Goal: Information Seeking & Learning: Learn about a topic

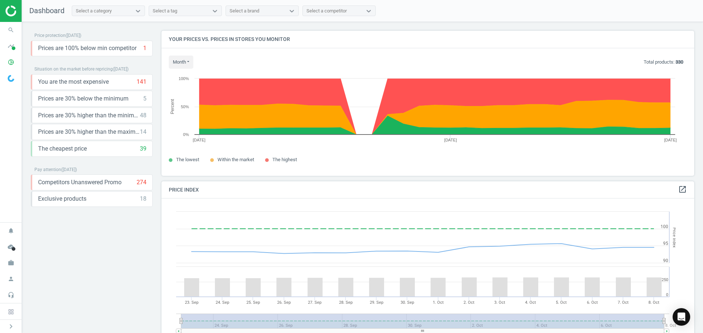
scroll to position [180, 538]
click at [10, 16] on img at bounding box center [31, 10] width 52 height 11
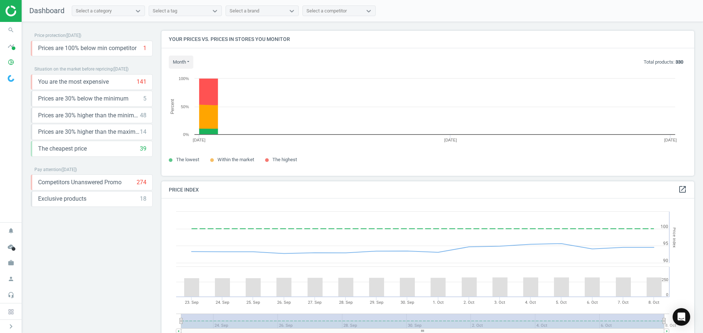
scroll to position [180, 538]
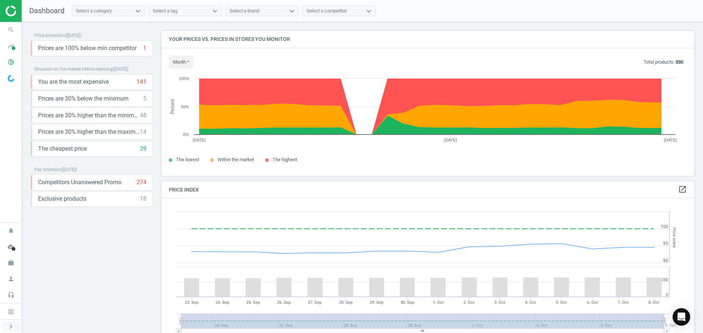
click at [10, 326] on icon "chevron_right" at bounding box center [11, 326] width 9 height 9
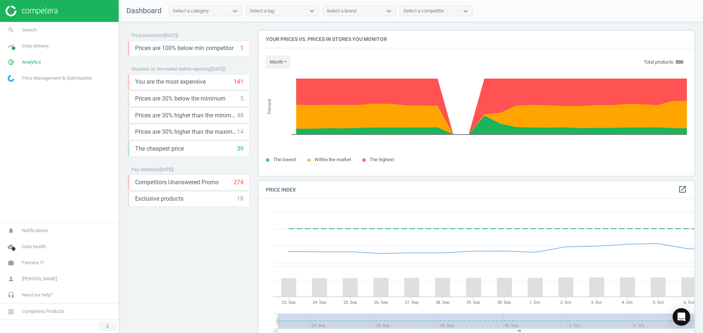
scroll to position [180, 441]
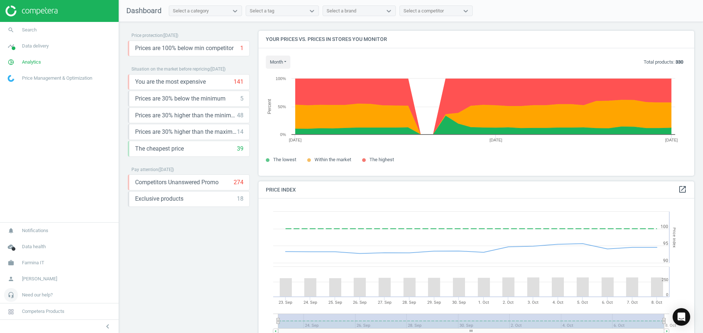
click at [42, 295] on span "Need our help?" at bounding box center [37, 295] width 31 height 7
click at [43, 273] on span "API (v2) documentation" at bounding box center [30, 274] width 45 height 6
click at [413, 12] on div "Select a competitor" at bounding box center [423, 11] width 40 height 7
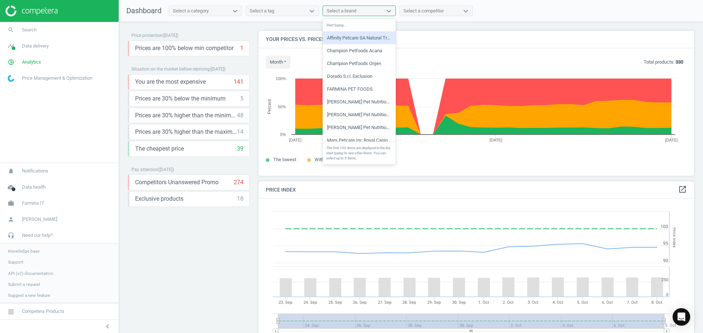
click at [379, 11] on div "Select a brand" at bounding box center [352, 11] width 59 height 10
click at [303, 8] on div "Select a tag" at bounding box center [275, 11] width 59 height 10
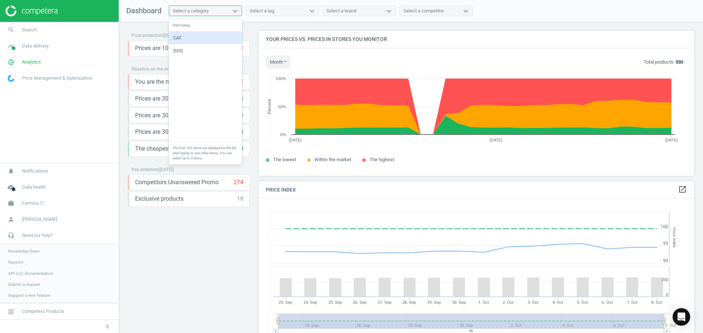
click at [225, 7] on div "Select a category" at bounding box center [198, 11] width 59 height 10
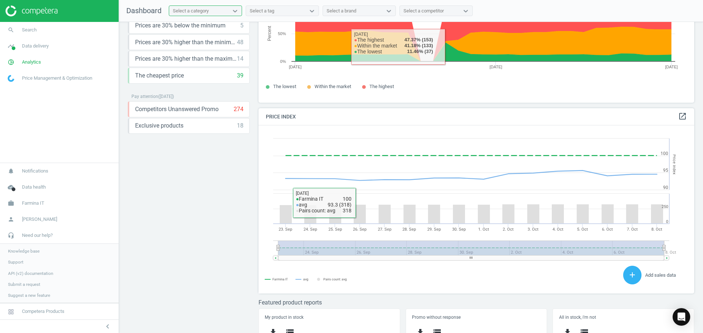
scroll to position [89, 0]
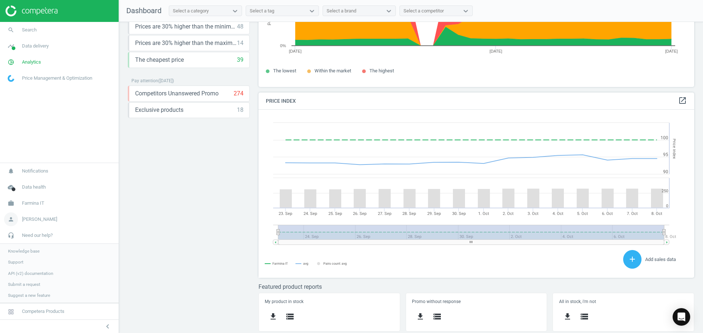
click at [32, 217] on span "[PERSON_NAME]" at bounding box center [39, 219] width 35 height 7
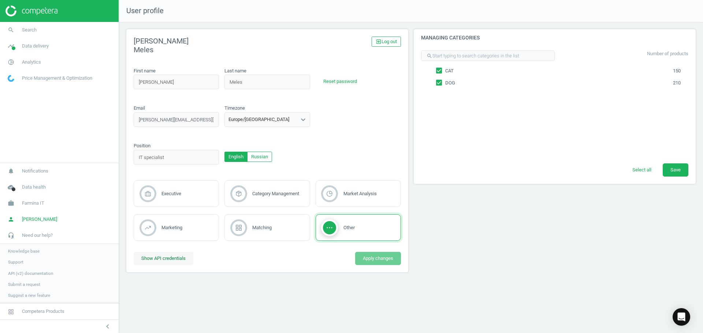
click at [172, 259] on button "Show API credentials" at bounding box center [164, 258] width 60 height 13
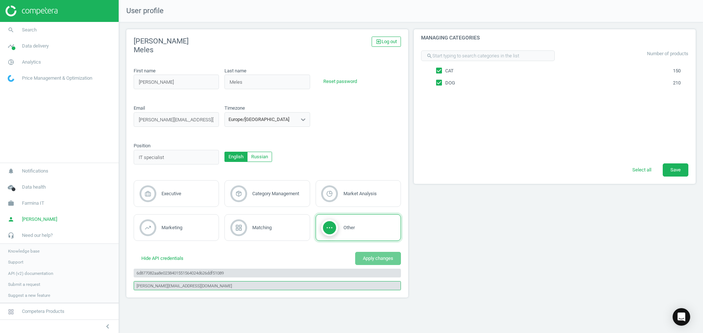
drag, startPoint x: 186, startPoint y: 286, endPoint x: 135, endPoint y: 283, distance: 51.4
click at [135, 283] on input "luca.meles@farmina.com" at bounding box center [267, 285] width 267 height 9
click at [245, 294] on div "Luca Meles exit_to_app Log out First name Luca first_name_invalid Last name Mel…" at bounding box center [267, 163] width 282 height 269
click at [39, 204] on span "Farmina IT" at bounding box center [33, 203] width 22 height 7
click at [37, 254] on span "Campaign settings" at bounding box center [26, 253] width 36 height 6
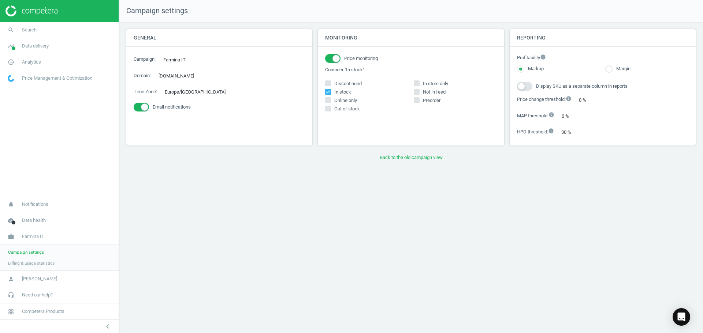
click at [40, 264] on span "Billing & usage statistics" at bounding box center [31, 264] width 46 height 6
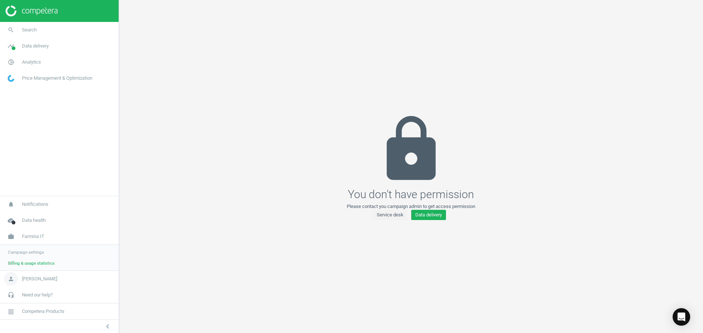
click at [30, 282] on span "[PERSON_NAME]" at bounding box center [39, 279] width 35 height 7
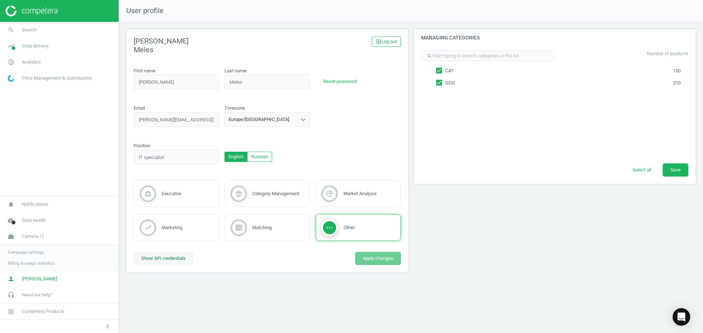
click at [160, 262] on button "Show API credentials" at bounding box center [164, 258] width 60 height 13
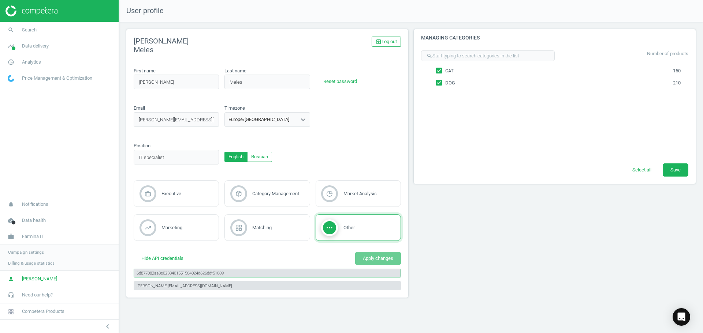
click at [167, 275] on input "6d877082aa8e0238401551564024d626ddf51089" at bounding box center [267, 273] width 267 height 9
click at [53, 293] on span "Need our help?" at bounding box center [37, 295] width 31 height 7
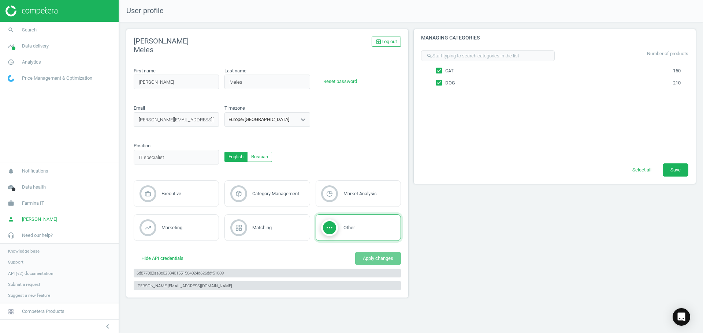
click at [36, 284] on span "Submit a request" at bounding box center [24, 285] width 32 height 6
click at [25, 276] on span "API (v2) documentation" at bounding box center [30, 274] width 45 height 6
click at [212, 280] on div "6d877082aa8e0238401551564024d626ddf51089 luca.meles@farmina.com" at bounding box center [267, 277] width 273 height 25
drag, startPoint x: 193, startPoint y: 284, endPoint x: 111, endPoint y: 268, distance: 84.2
click at [105, 268] on section "search Search timeline Data delivery Overview Matches dashboard Matches Rematch…" at bounding box center [351, 166] width 703 height 333
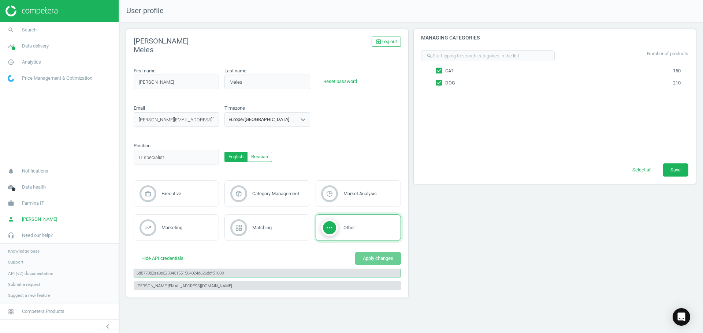
click at [185, 274] on input "6d877082aa8e0238401551564024d626ddf51089" at bounding box center [267, 273] width 267 height 9
click at [463, 214] on div "Managing categories search Number of products CAT 150 DOG 210 Select all Save" at bounding box center [554, 166] width 287 height 274
click at [48, 46] on span "Data delivery" at bounding box center [35, 46] width 27 height 7
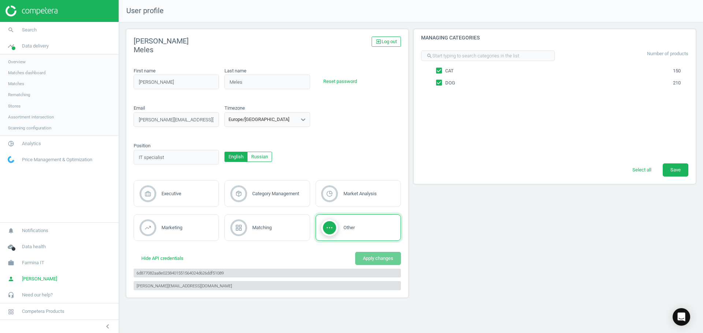
click at [21, 63] on span "Overview" at bounding box center [17, 62] width 18 height 6
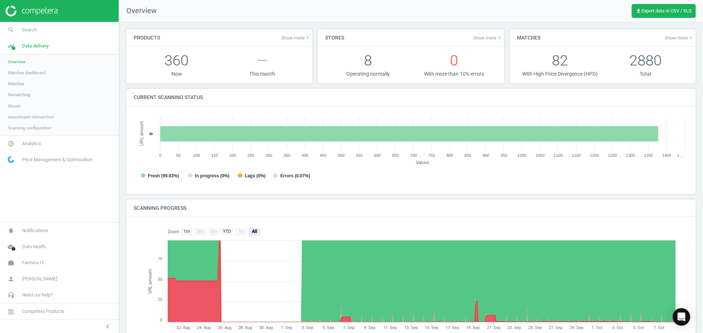
click at [37, 73] on span "Matches dashboard" at bounding box center [27, 73] width 38 height 6
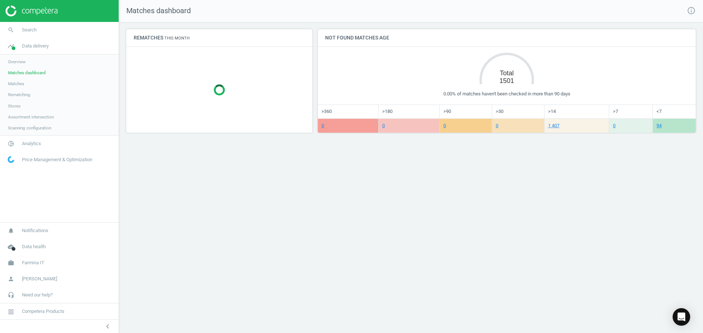
click at [20, 84] on span "Matches" at bounding box center [16, 84] width 16 height 6
